Goal: Task Accomplishment & Management: Use online tool/utility

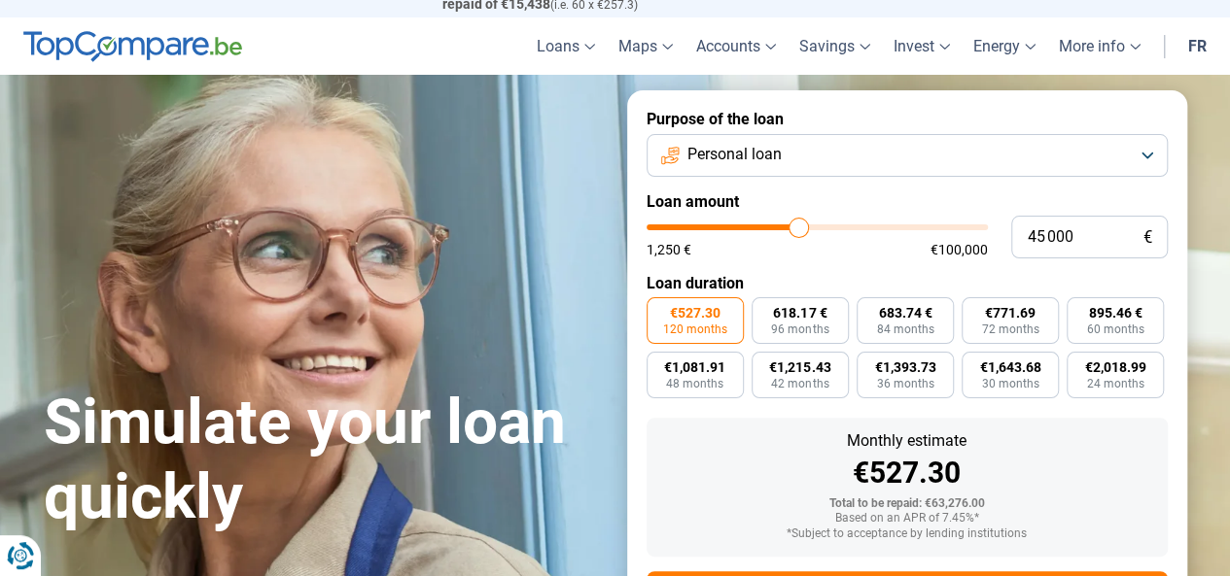
scroll to position [44, 0]
type input "44 000"
type input "44000"
type input "42 750"
type input "42750"
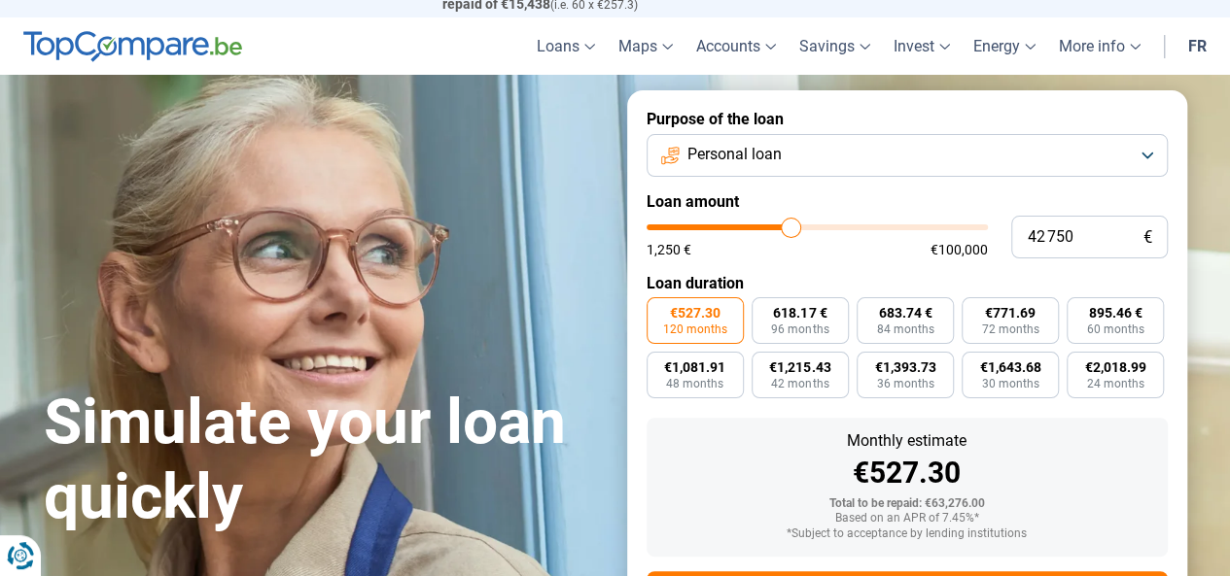
type input "42 500"
type input "42500"
type input "42 000"
type input "42000"
type input "41 500"
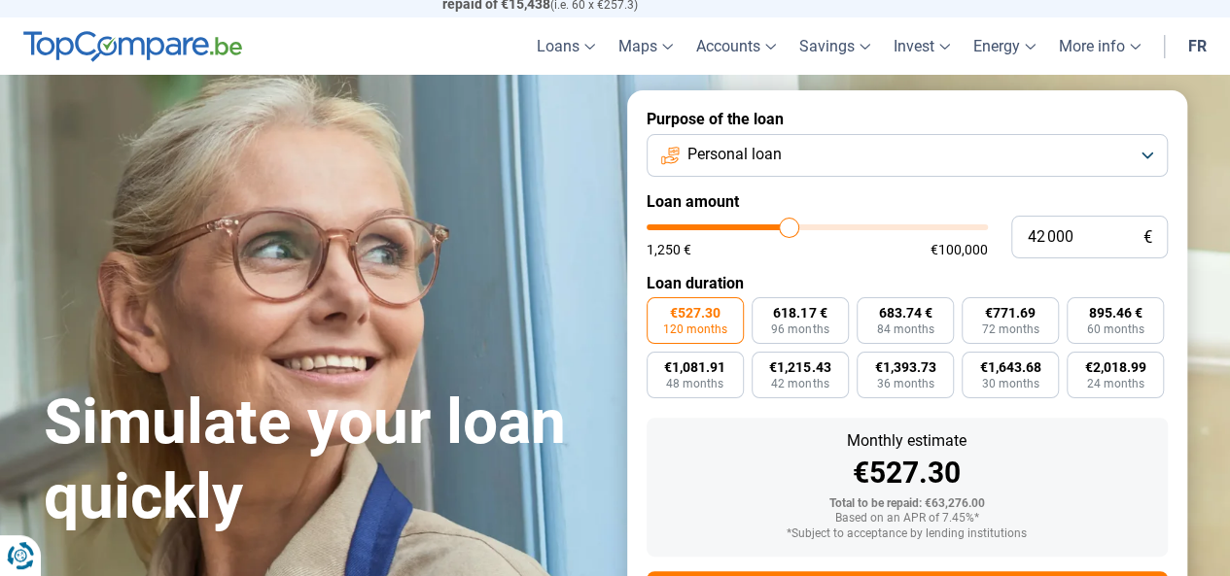
type input "41500"
type input "39 500"
type input "39500"
type input "38 250"
type input "38250"
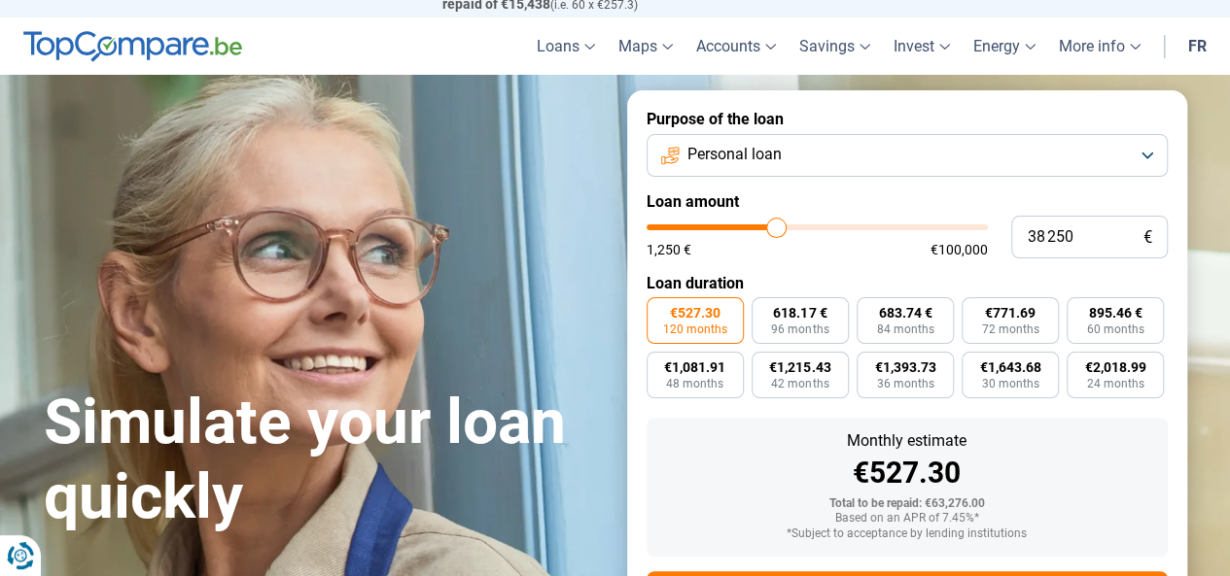
type input "37 750"
type input "37750"
type input "37 500"
type input "37500"
type input "36 750"
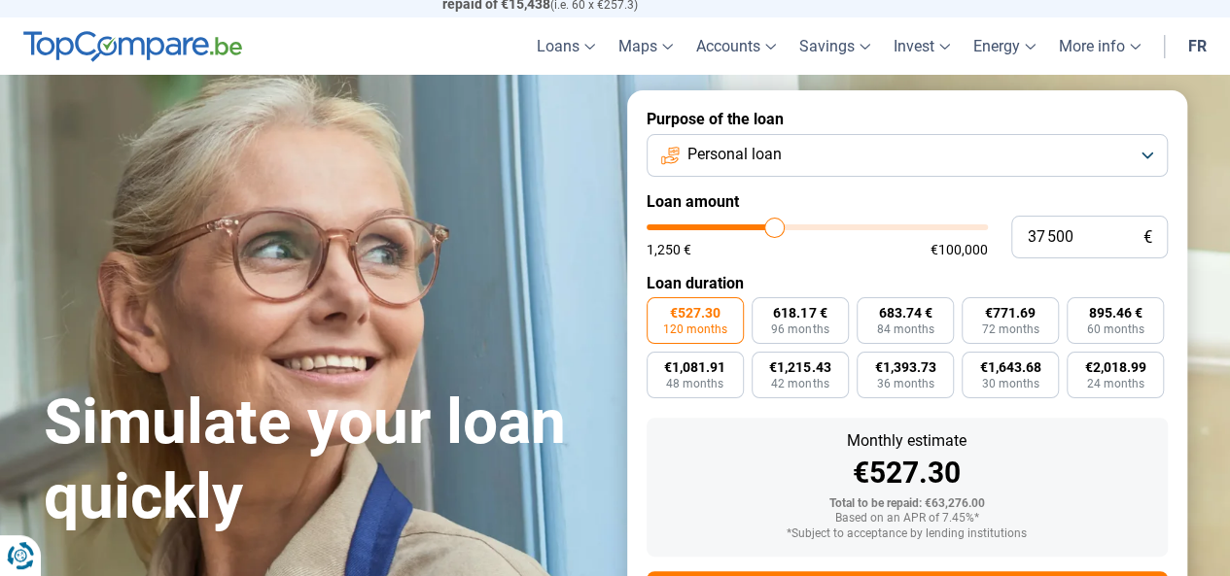
type input "36750"
type input "36 500"
type input "36500"
type input "35 500"
type input "35500"
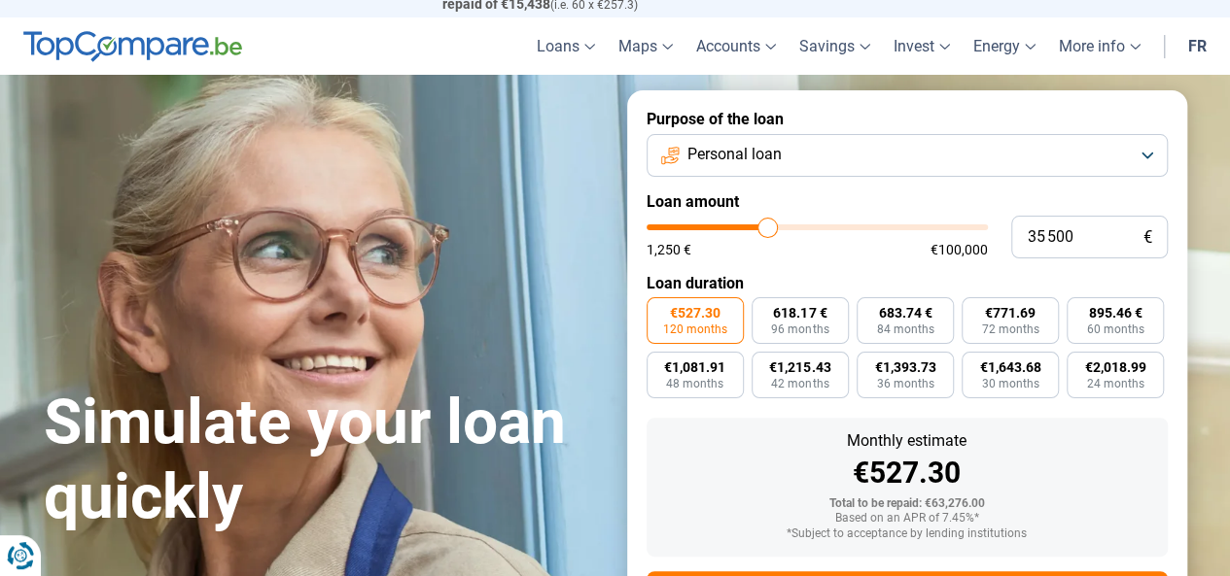
type input "35 250"
type input "35250"
type input "34 500"
type input "34500"
type input "33 750"
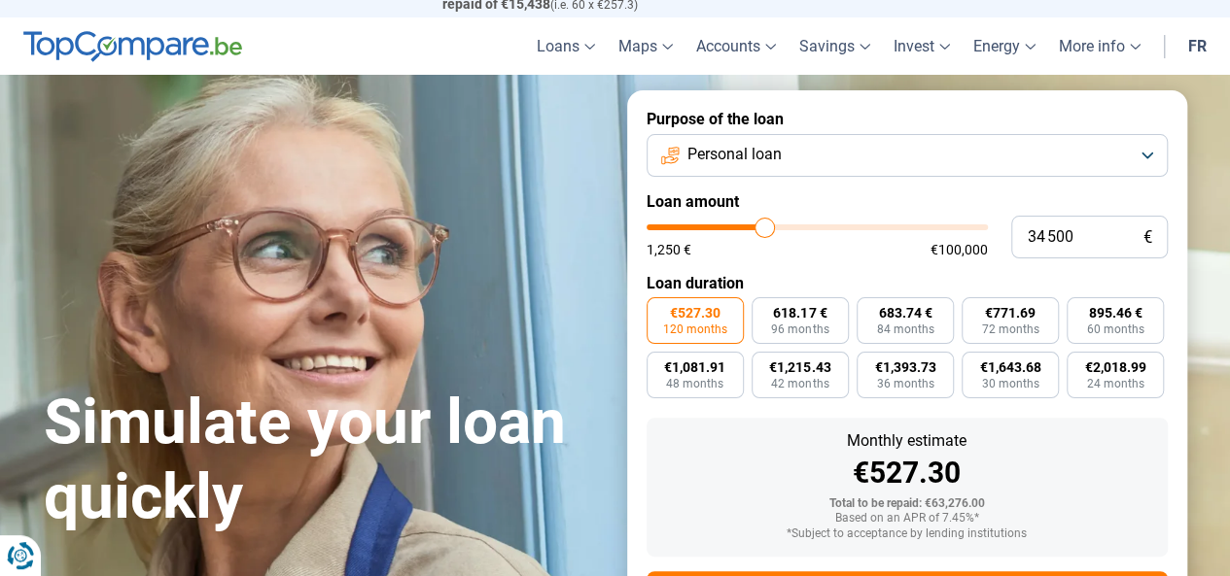
type input "33750"
type input "32 750"
type input "32750"
type input "32 500"
type input "32500"
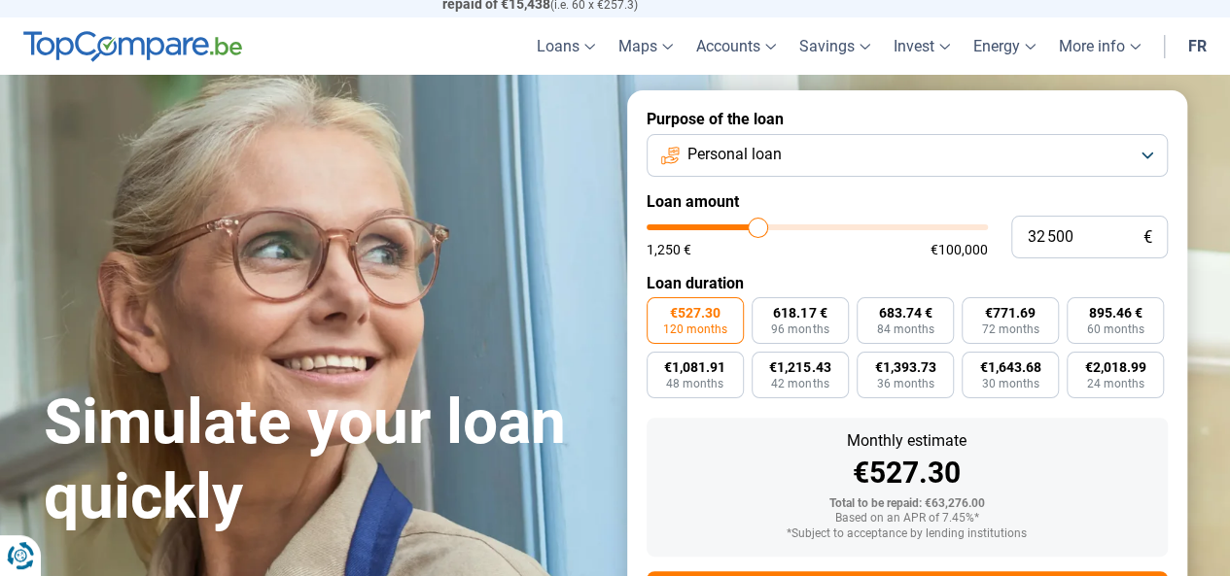
type input "31 500"
type input "31500"
type input "30 750"
type input "30750"
type input "30 500"
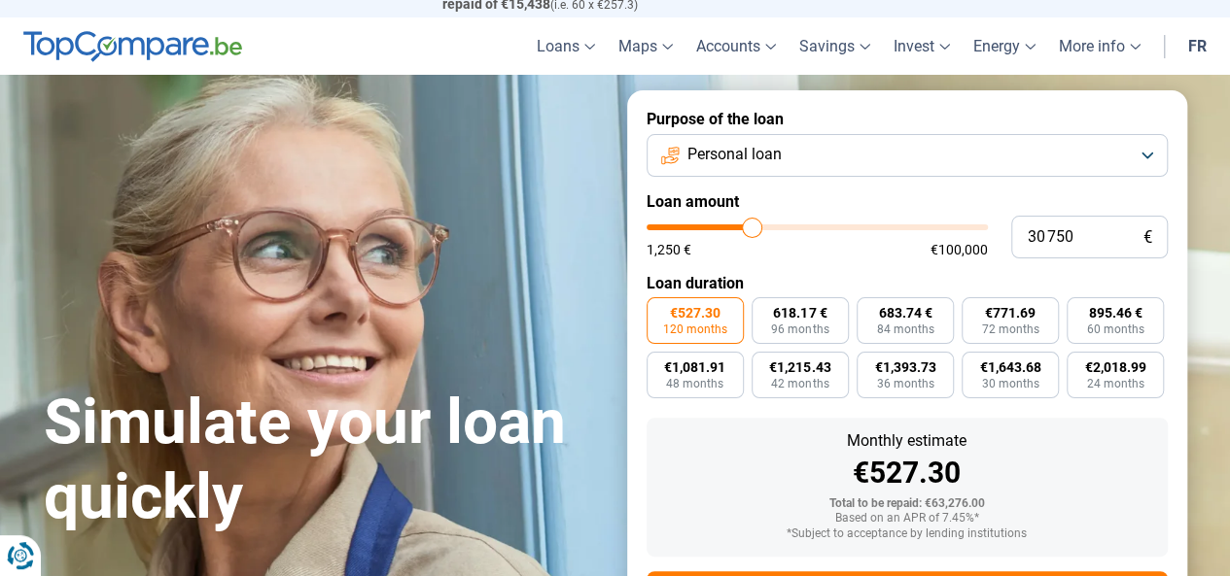
type input "30500"
type input "30 000"
type input "30000"
type input "29 500"
type input "29500"
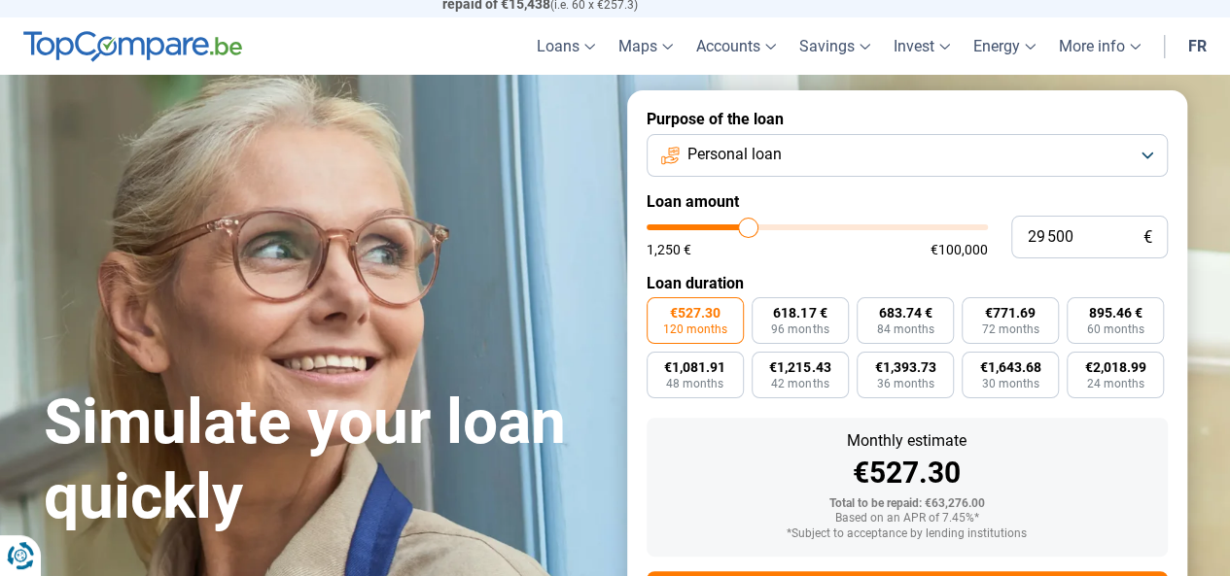
type input "29 750"
type input "29750"
type input "30 500"
type input "30500"
type input "30 750"
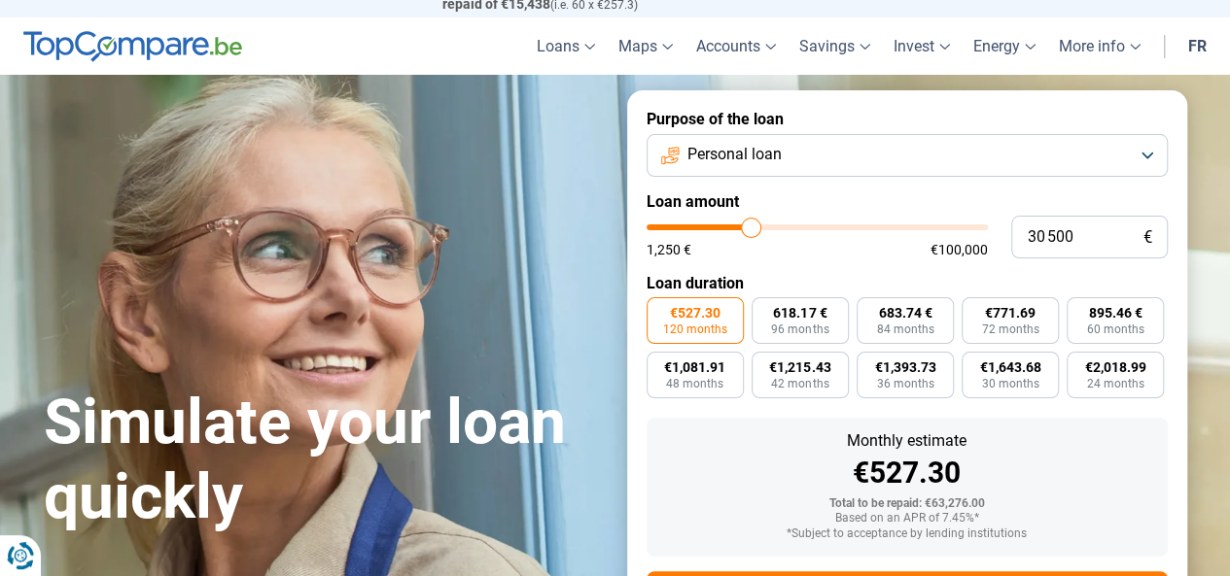
type input "30750"
type input "31 250"
type input "31250"
type input "31 500"
type input "31500"
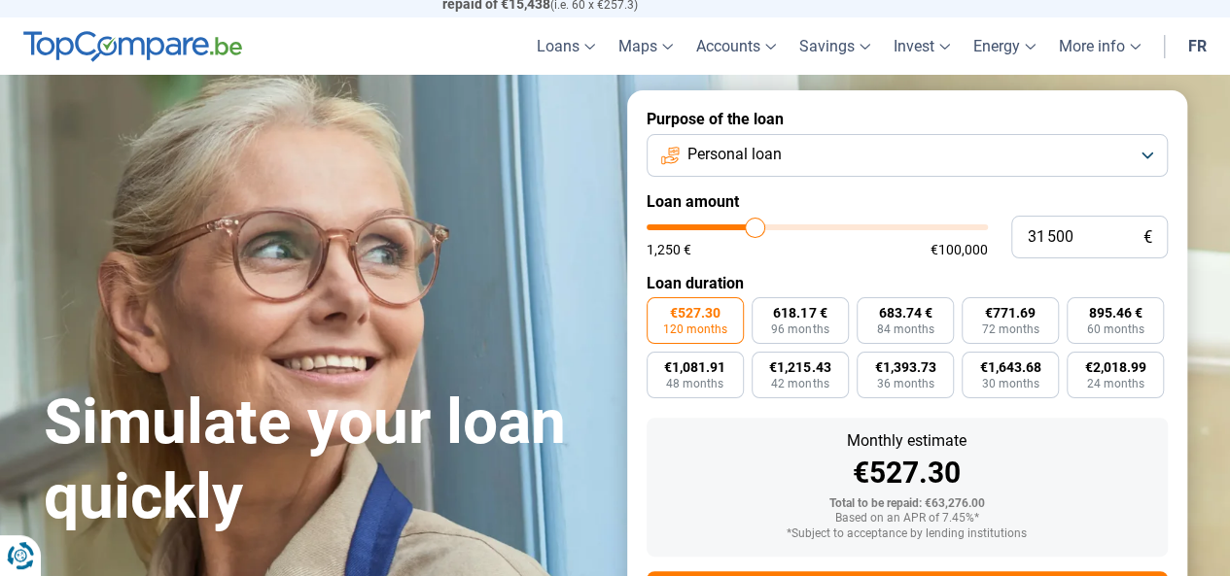
type input "31 000"
type input "31000"
type input "30 750"
type input "30750"
type input "30 500"
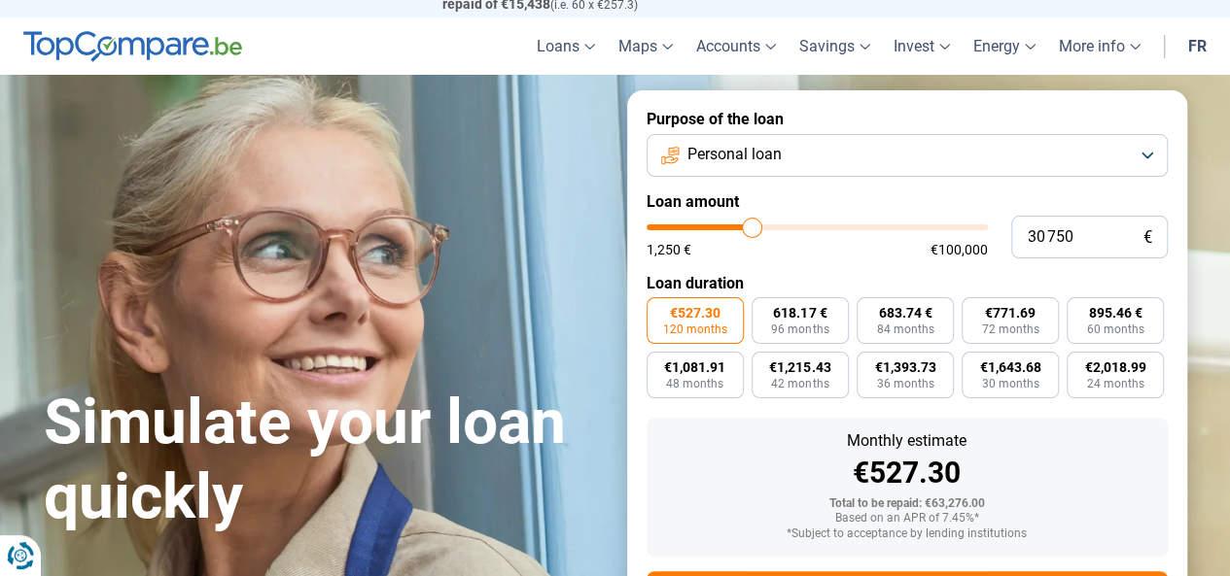
type input "30500"
type input "30 000"
type input "30000"
type input "29 500"
type input "29500"
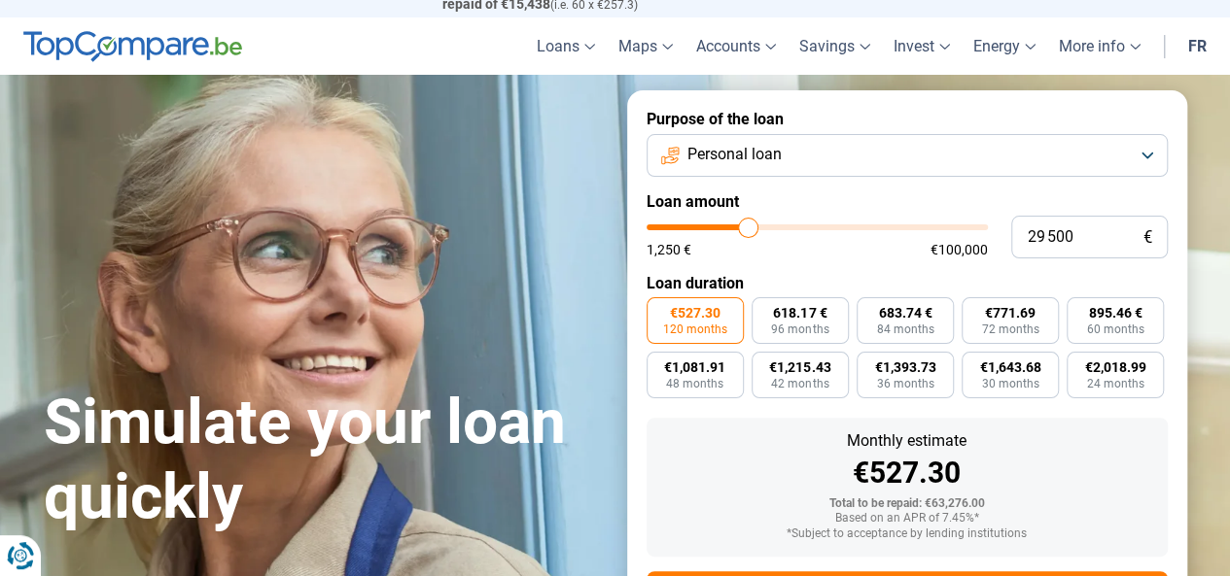
type input "29 250"
type input "29250"
type input "29 500"
type input "29500"
type input "29 750"
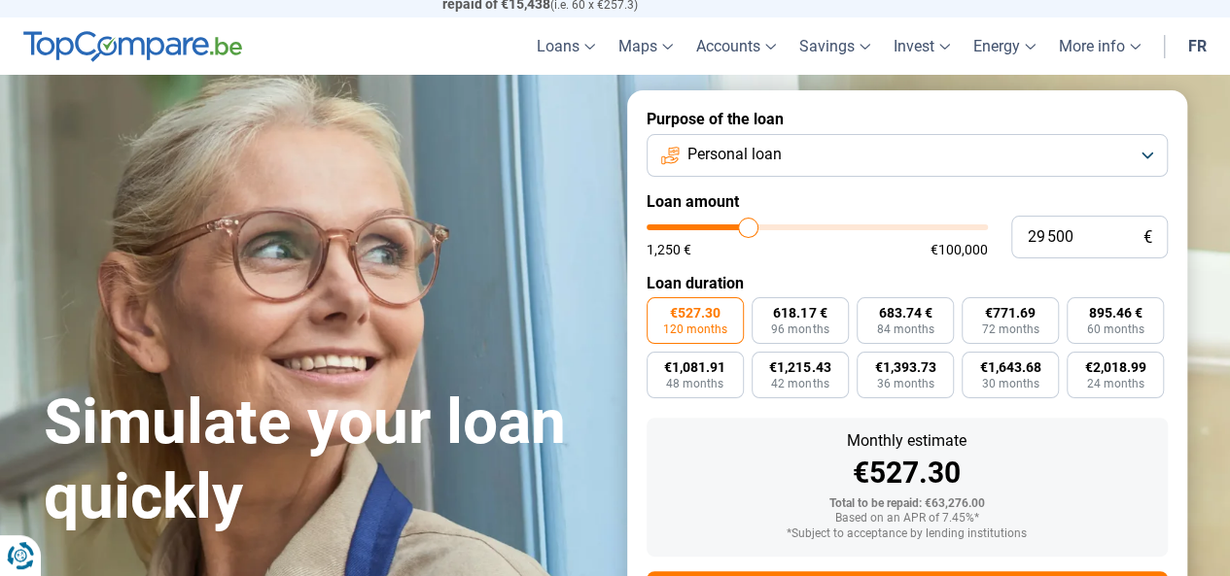
type input "29750"
type input "30 250"
drag, startPoint x: 795, startPoint y: 228, endPoint x: 750, endPoint y: 229, distance: 44.7
type input "30250"
click at [750, 229] on input "range" at bounding box center [816, 228] width 341 height 6
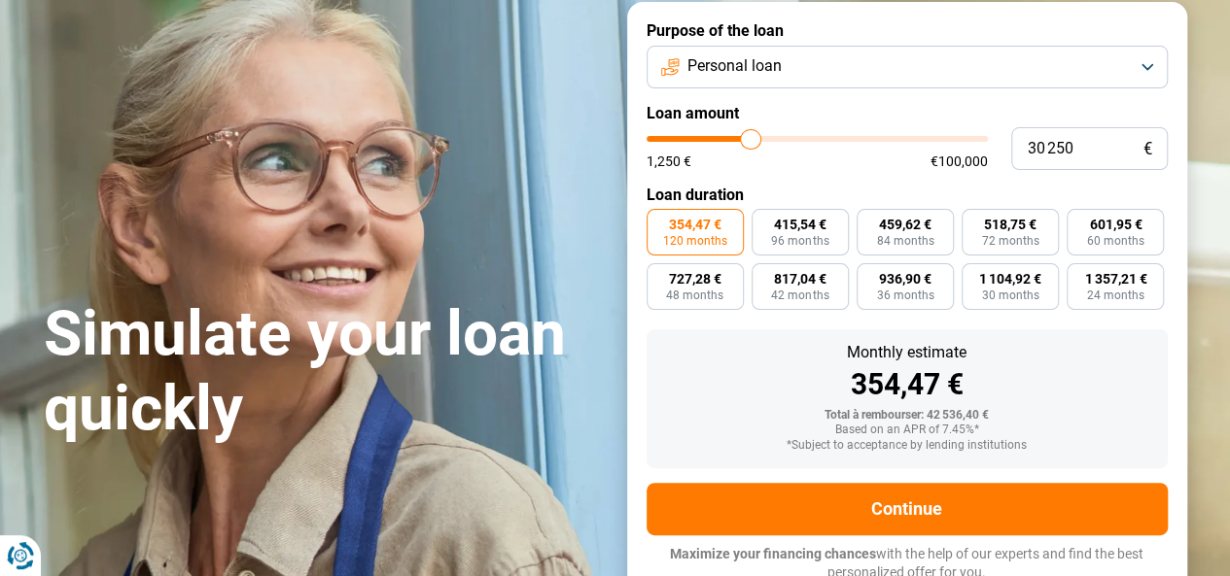
scroll to position [141, 0]
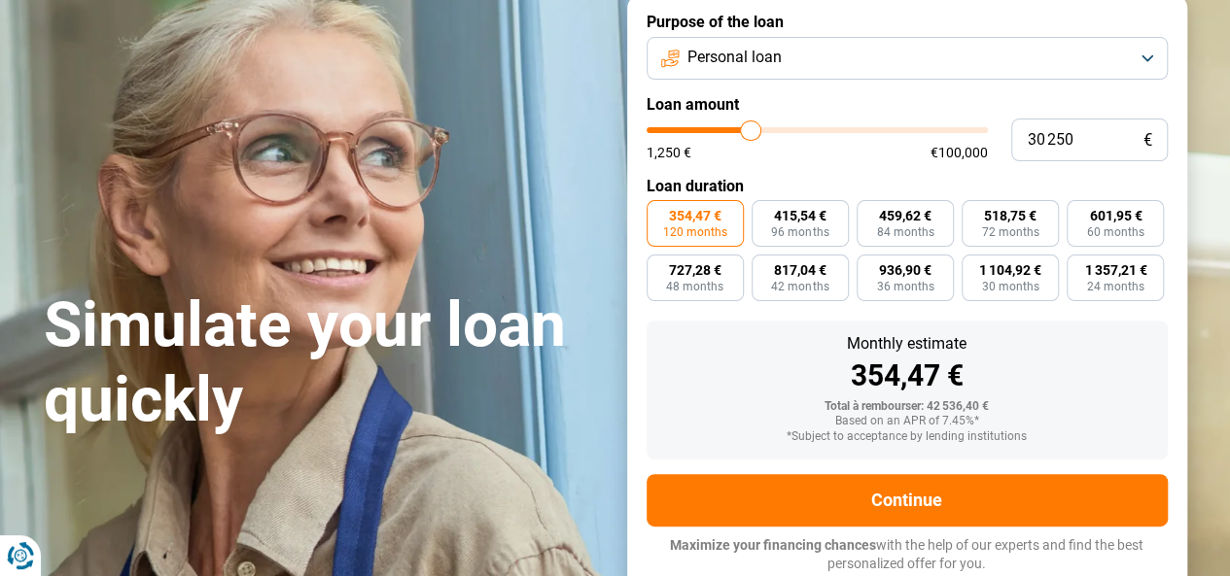
click at [1067, 246] on div "601,95 € 60 months" at bounding box center [1114, 223] width 97 height 47
click at [1069, 147] on input "30 250" at bounding box center [1089, 140] width 156 height 43
drag, startPoint x: 1061, startPoint y: 137, endPoint x: 946, endPoint y: 136, distance: 115.7
click at [955, 135] on div "30 250 € 1,250 € €100,000" at bounding box center [906, 140] width 521 height 43
type input "3"
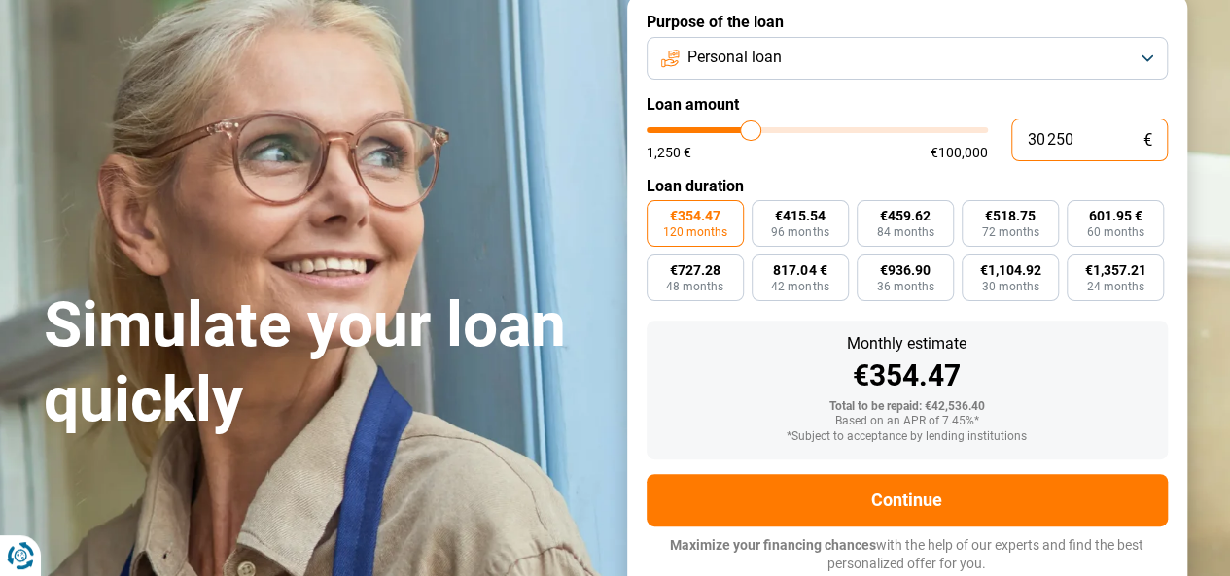
type input "1250"
type input "30"
type input "1250"
type input "300"
type input "1250"
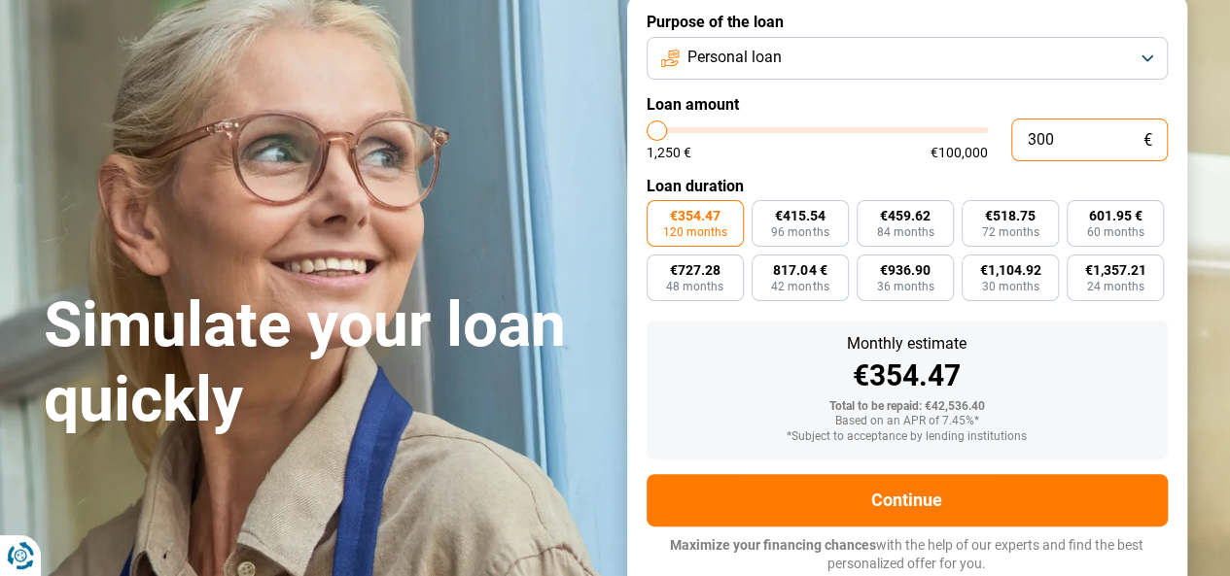
type input "3 000"
type input "3000"
type input "30 000"
type input "30000"
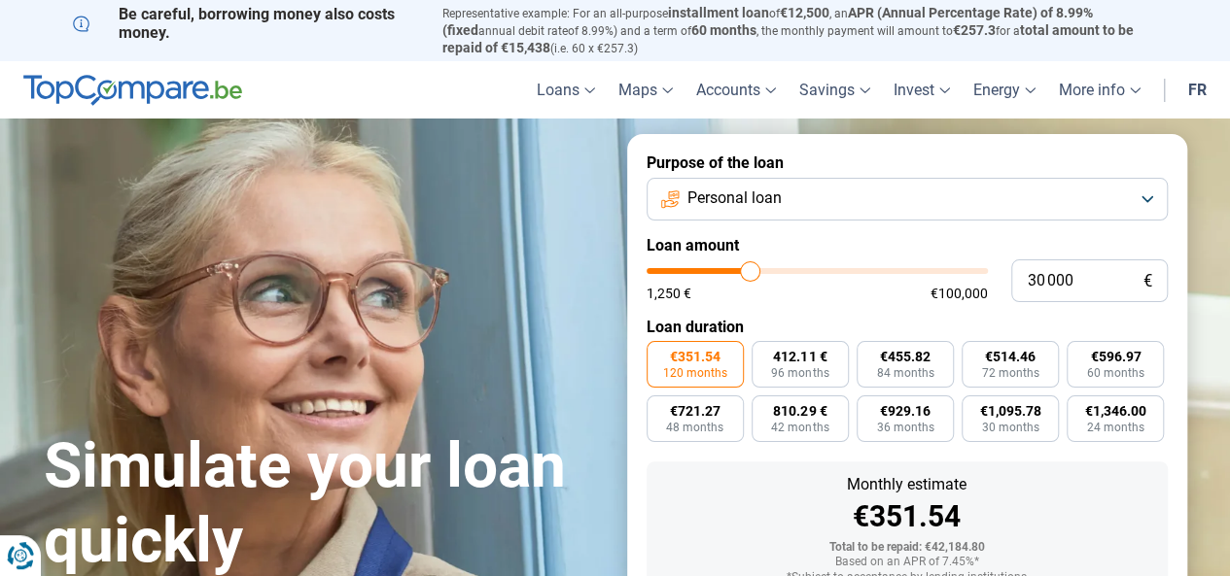
scroll to position [0, 0]
type input "31 000"
type input "31000"
type input "42 750"
type input "42750"
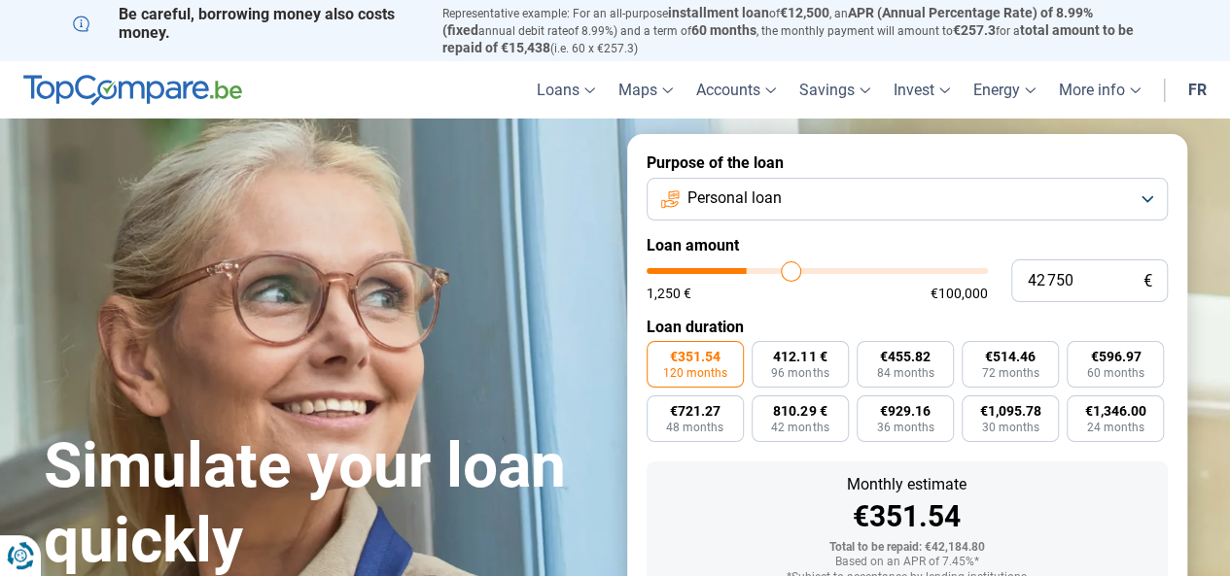
type input "54 000"
type input "54000"
type input "66 750"
type input "66750"
type input "84 250"
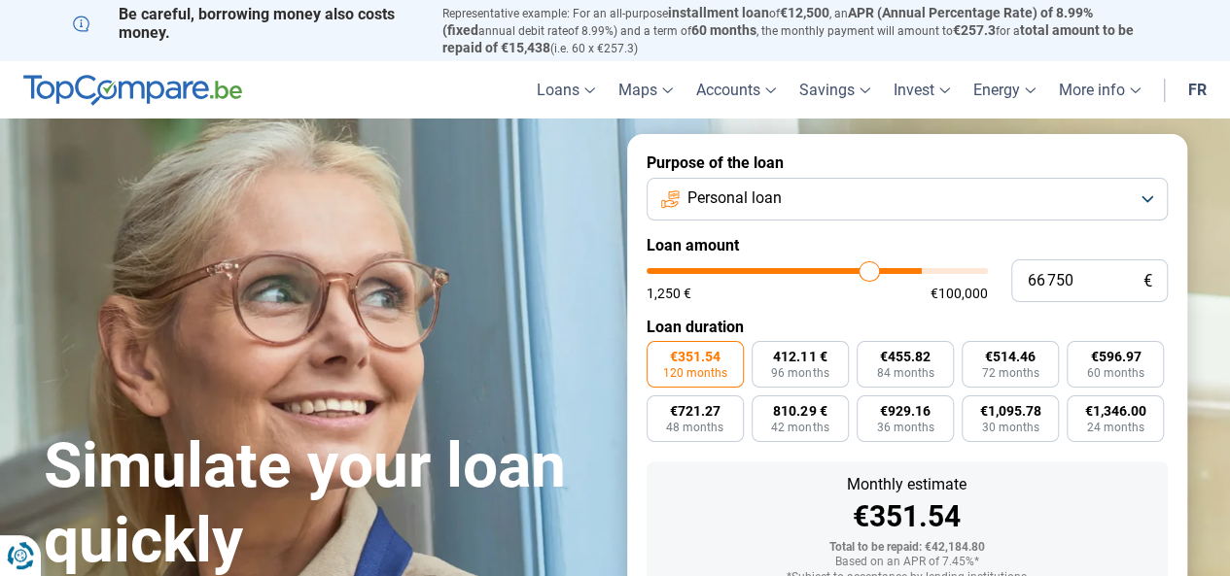
type input "84250"
type input "96 000"
type input "96000"
type input "99 750"
type input "99750"
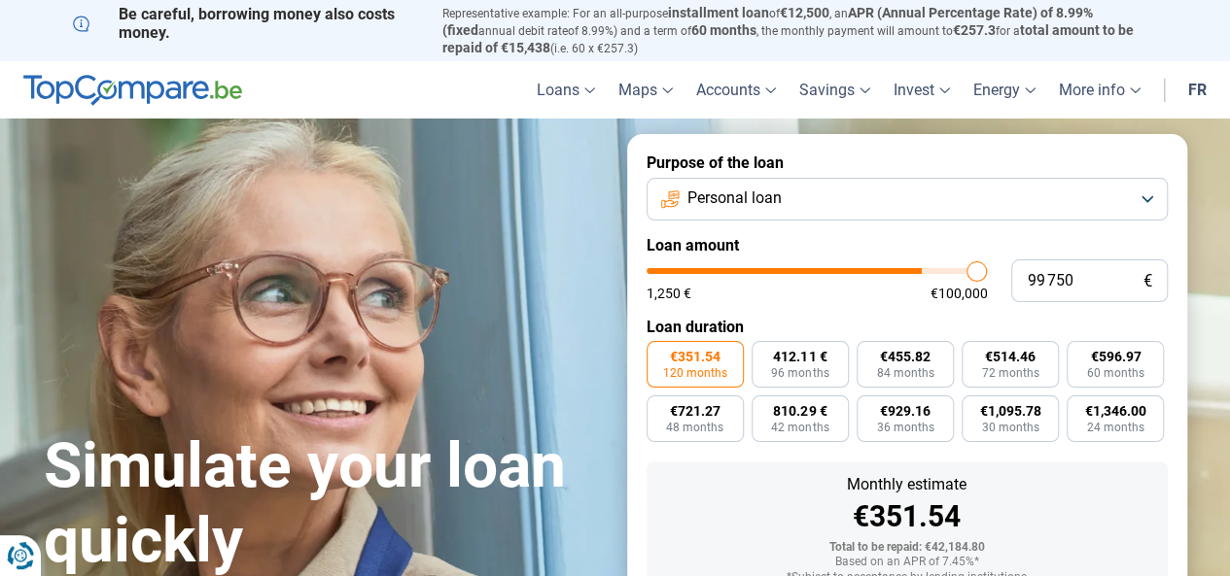
type input "100 000"
drag, startPoint x: 750, startPoint y: 270, endPoint x: 1007, endPoint y: 270, distance: 256.6
type input "100000"
click at [988, 270] on input "range" at bounding box center [816, 271] width 341 height 6
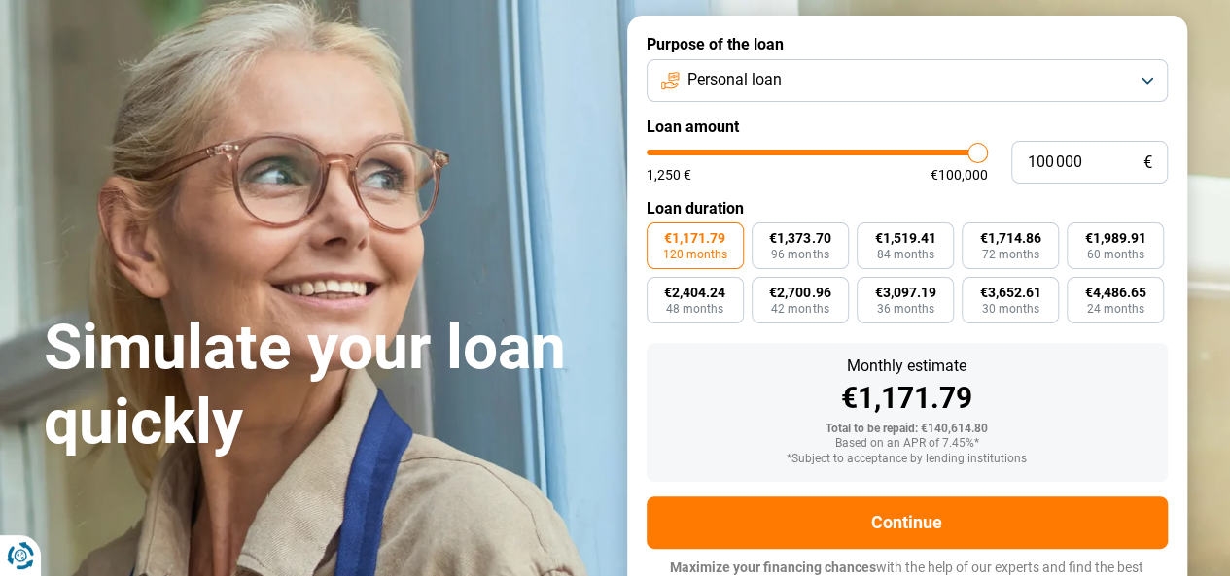
scroll to position [141, 0]
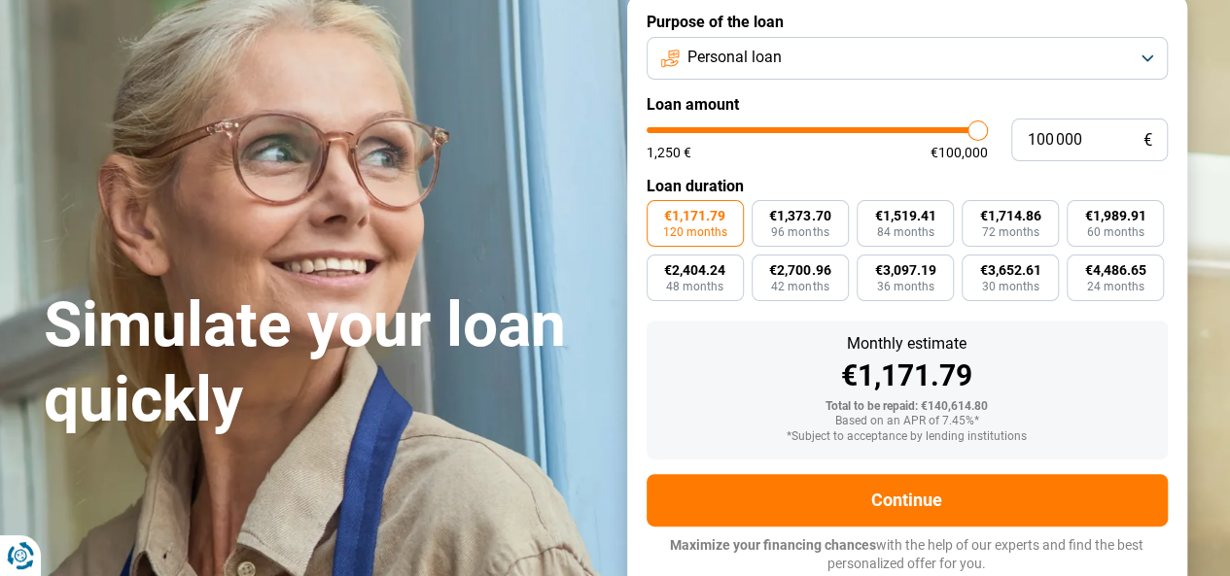
type input "99 000"
type input "99000"
type input "97 750"
type input "97750"
type input "93 250"
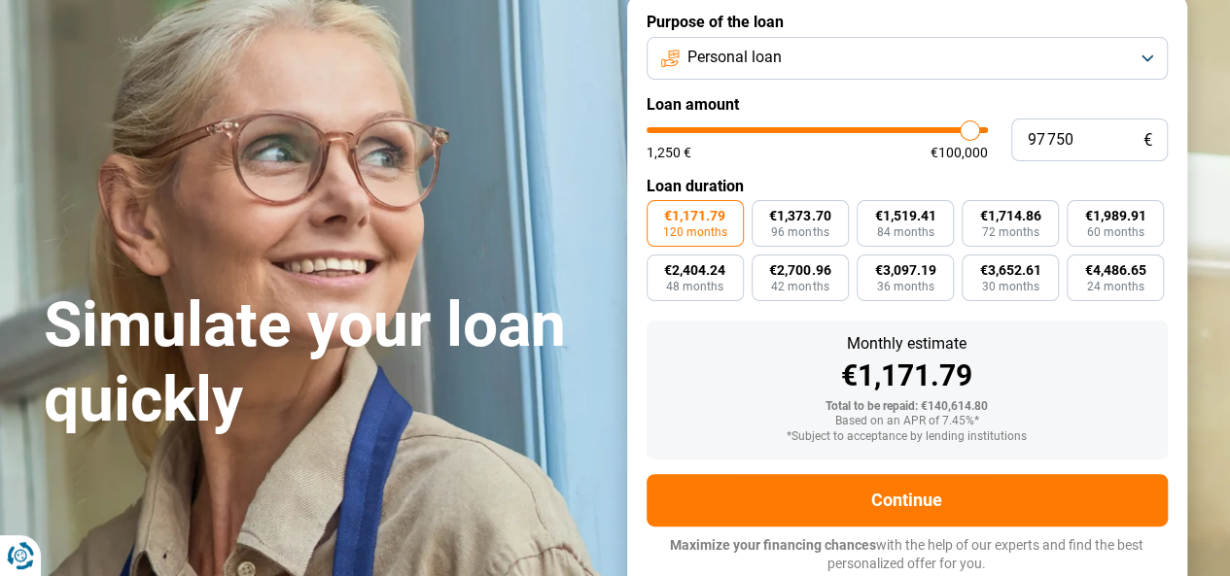
type input "93250"
type input "82 500"
type input "82500"
type input "71 000"
type input "71000"
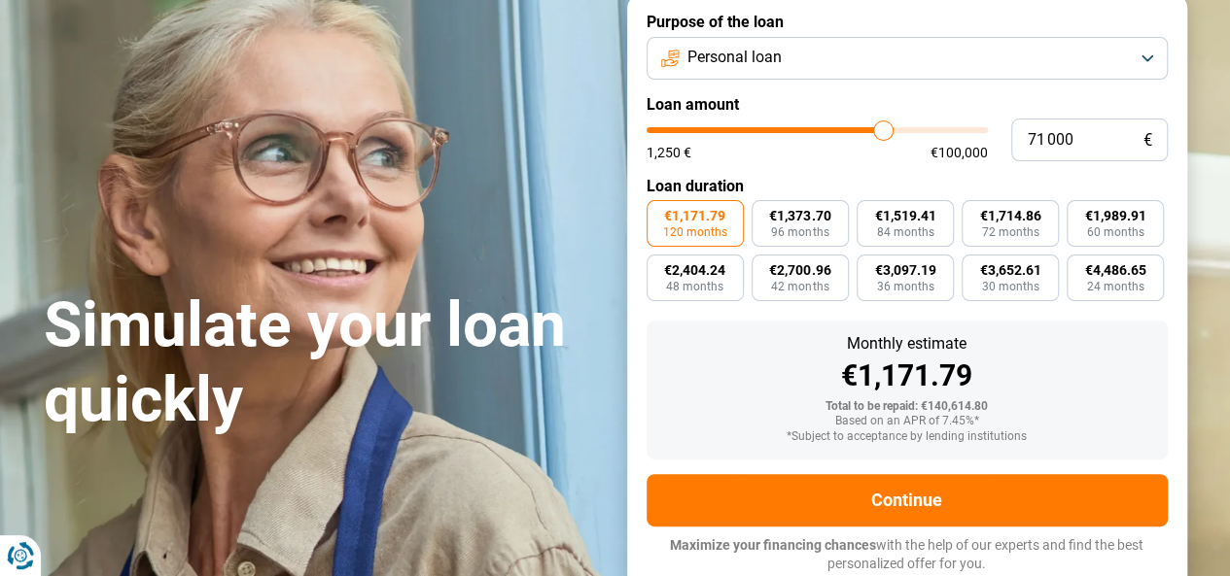
type input "57 750"
type input "57750"
type input "51 750"
type input "51750"
type input "46 250"
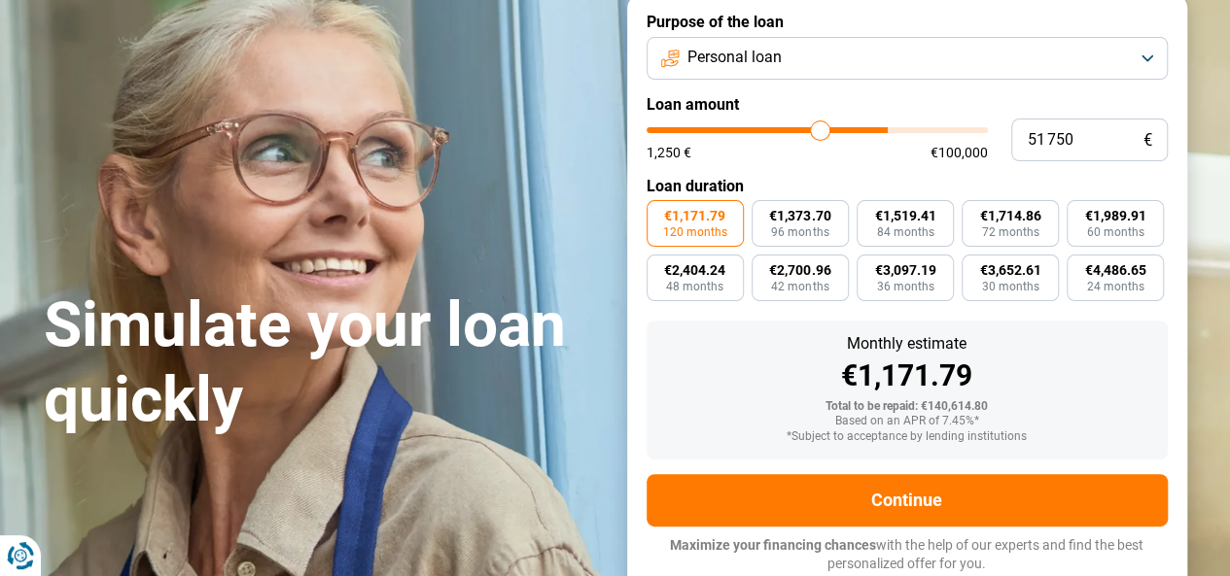
type input "46250"
type input "41 750"
type input "41750"
type input "40 000"
type input "40000"
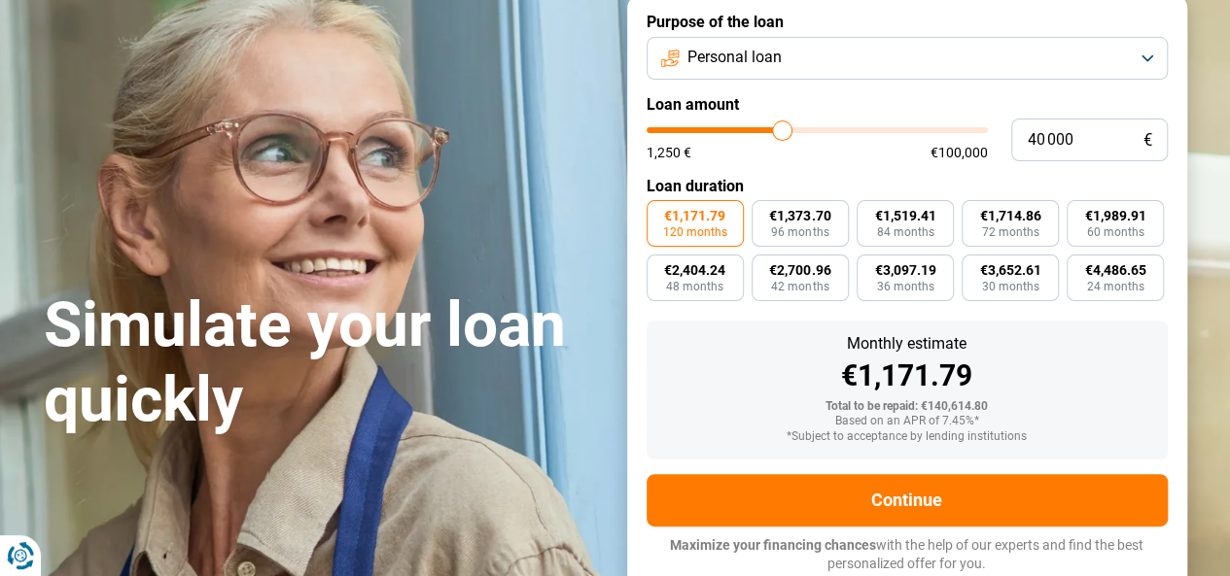
type input "37 250"
drag, startPoint x: 973, startPoint y: 134, endPoint x: 773, endPoint y: 138, distance: 200.3
type input "37250"
click at [773, 133] on input "range" at bounding box center [816, 130] width 341 height 6
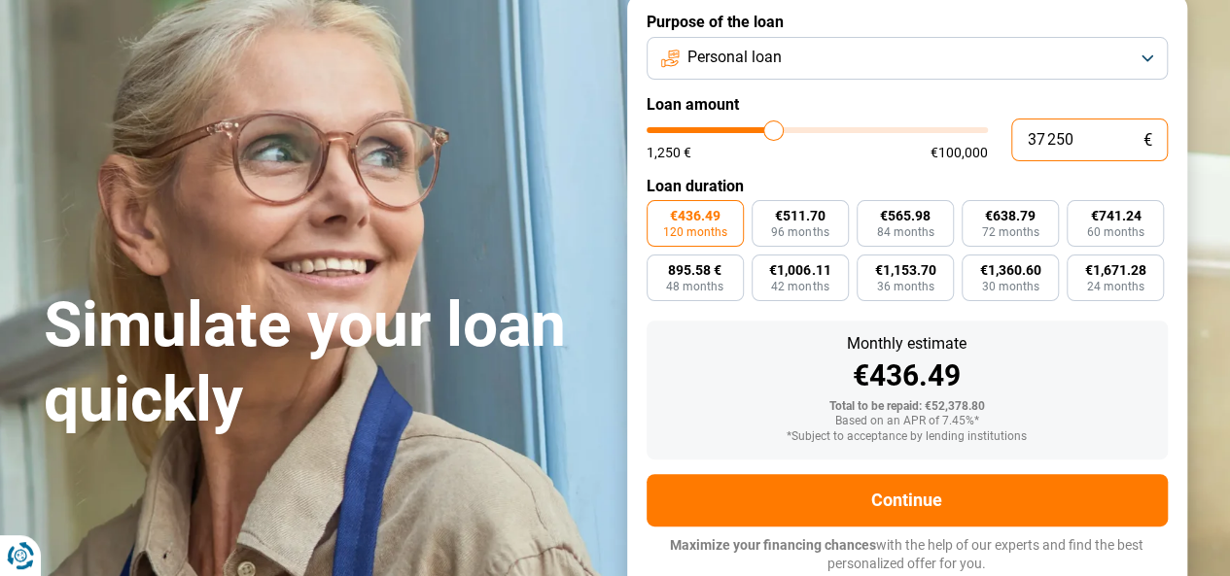
click at [1080, 141] on input "37 250" at bounding box center [1089, 140] width 156 height 43
type input "3 725"
type input "3750"
type input "372"
type input "1250"
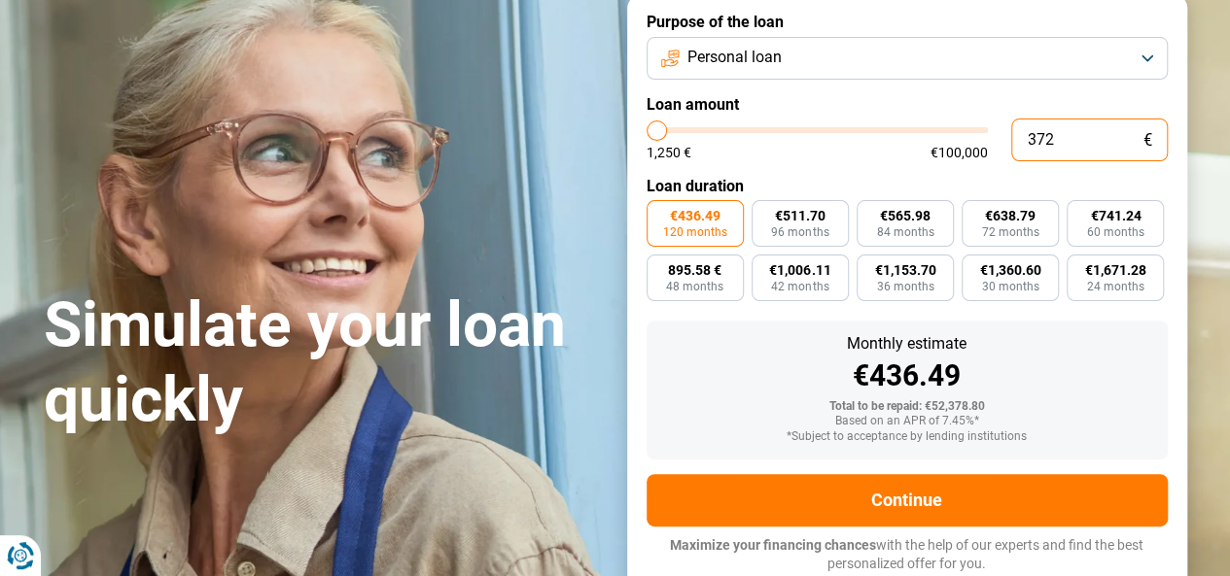
type input "37"
type input "1250"
type input "0"
type input "1250"
type input "2"
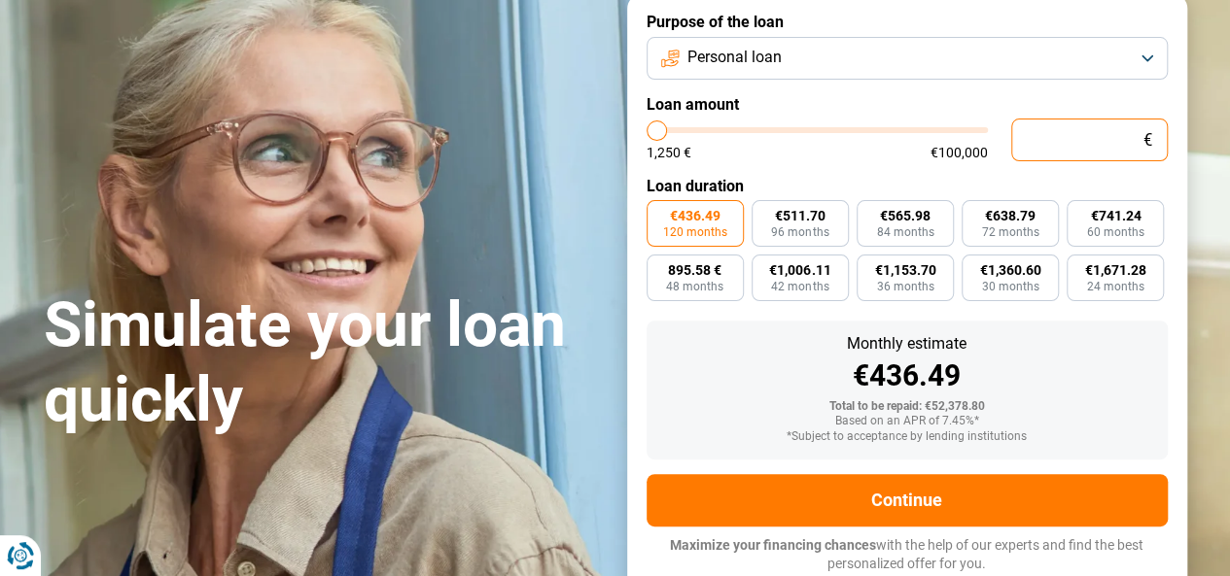
type input "1250"
type input "25"
type input "1250"
type input "250"
type input "1250"
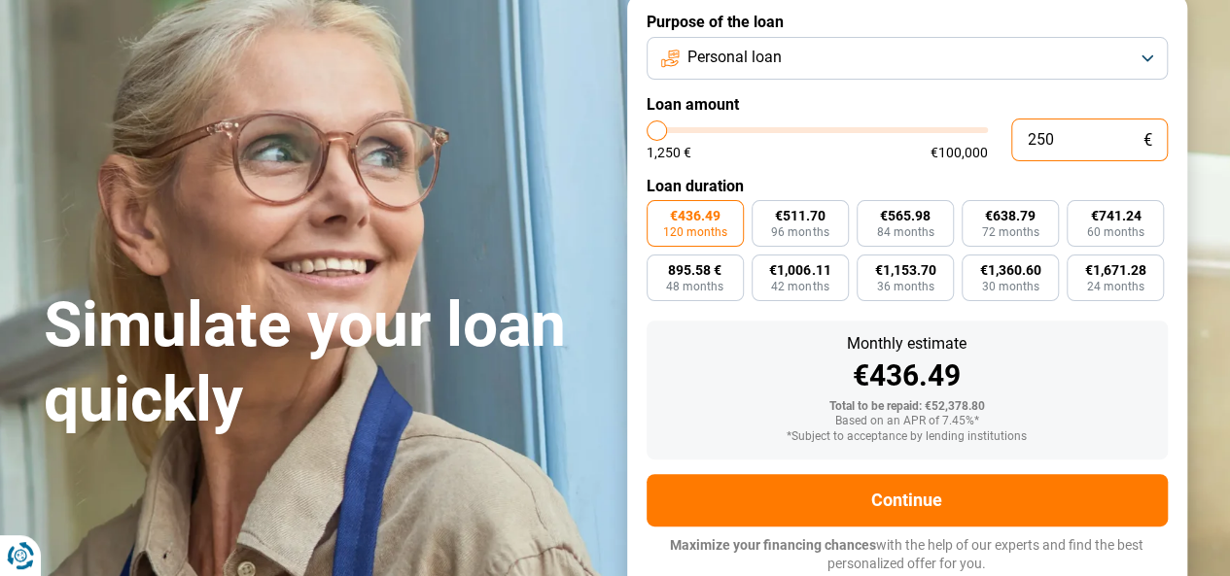
type input "2 500"
type input "2500"
type input "25 000"
type input "25000"
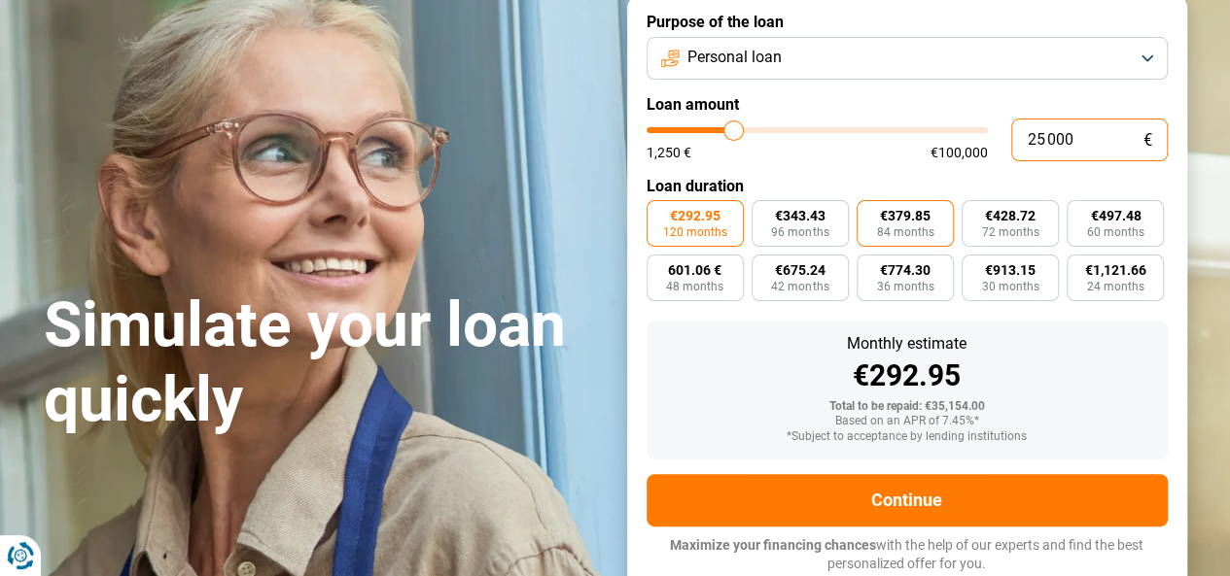
type input "25 000"
click at [906, 224] on font "€379.85" at bounding box center [905, 216] width 51 height 16
click at [869, 213] on input "€379.85 84 months" at bounding box center [862, 206] width 13 height 13
radio input "true"
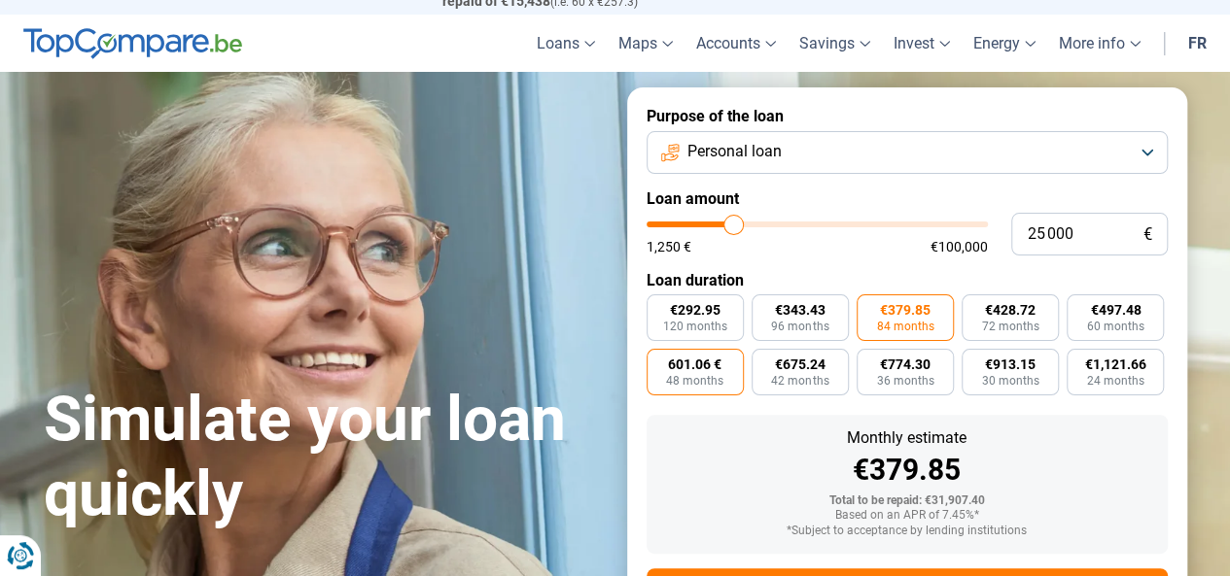
scroll to position [44, 0]
